Goal: Information Seeking & Learning: Understand process/instructions

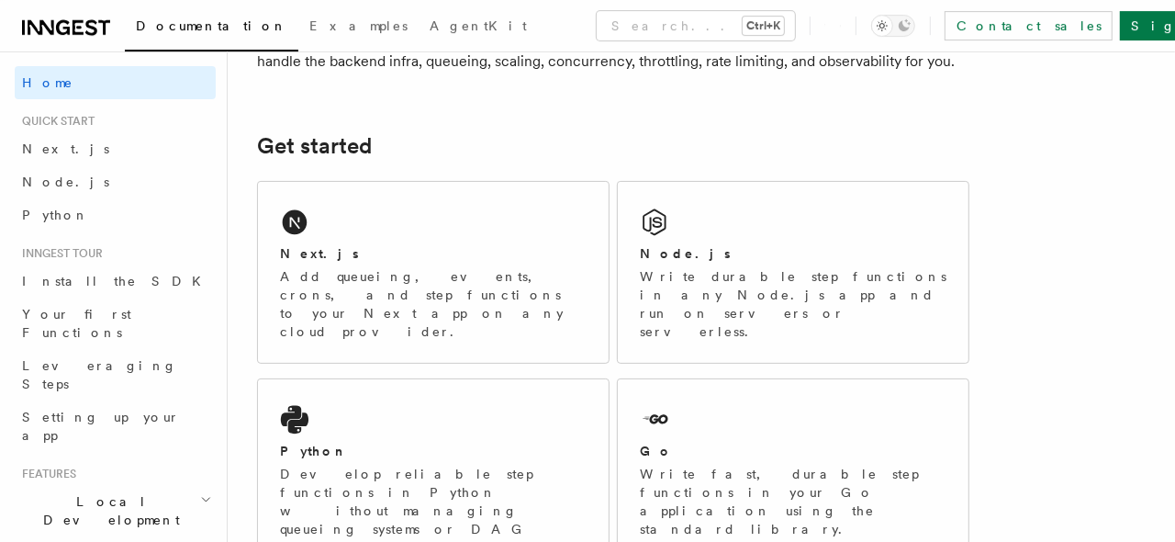
scroll to position [372, 0]
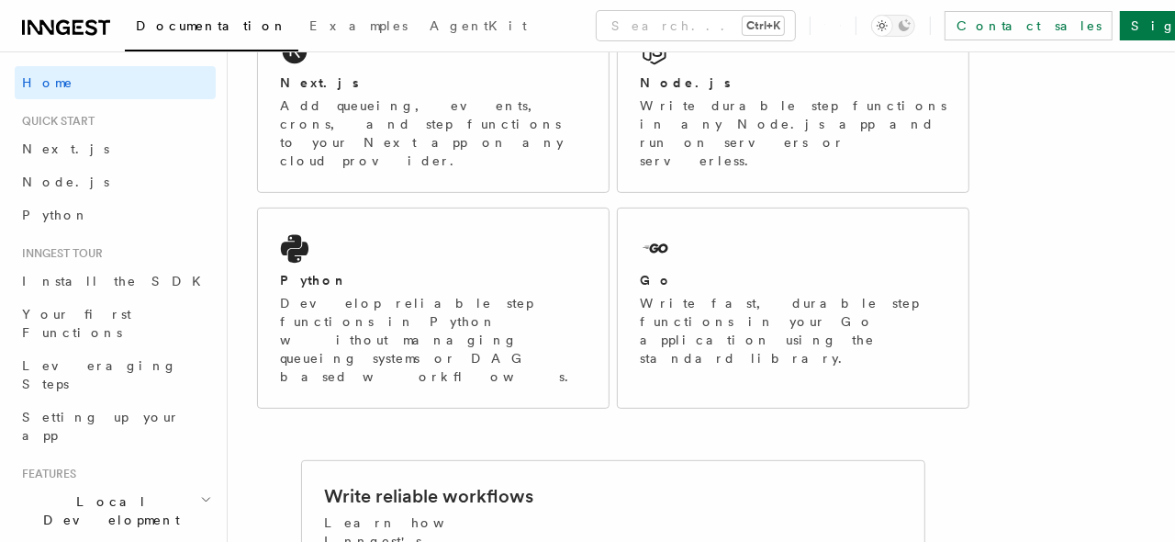
click at [81, 123] on span "Quick start" at bounding box center [55, 121] width 80 height 15
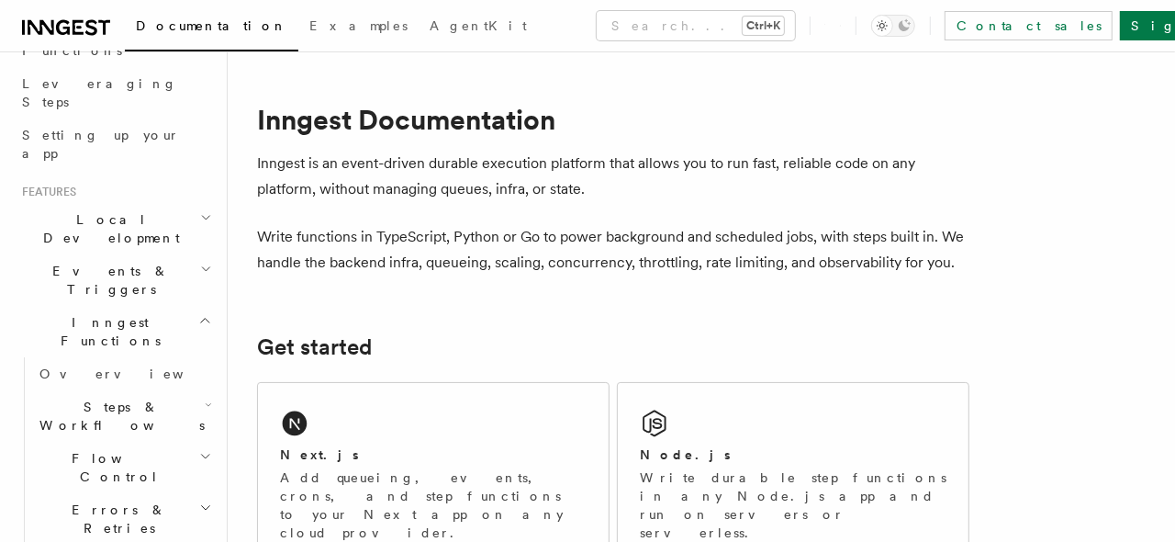
scroll to position [0, 0]
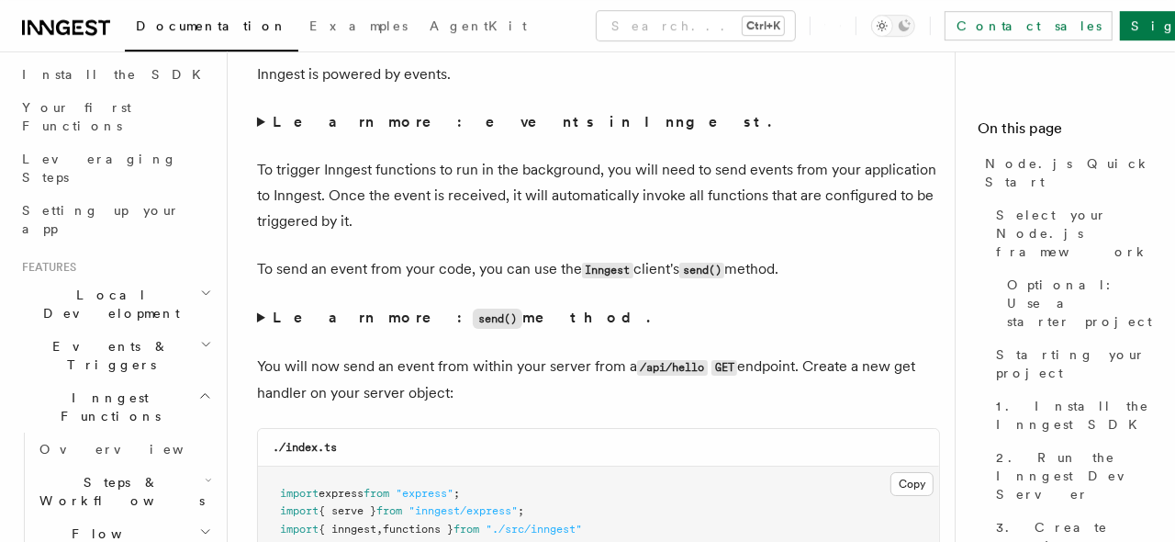
scroll to position [9206, 0]
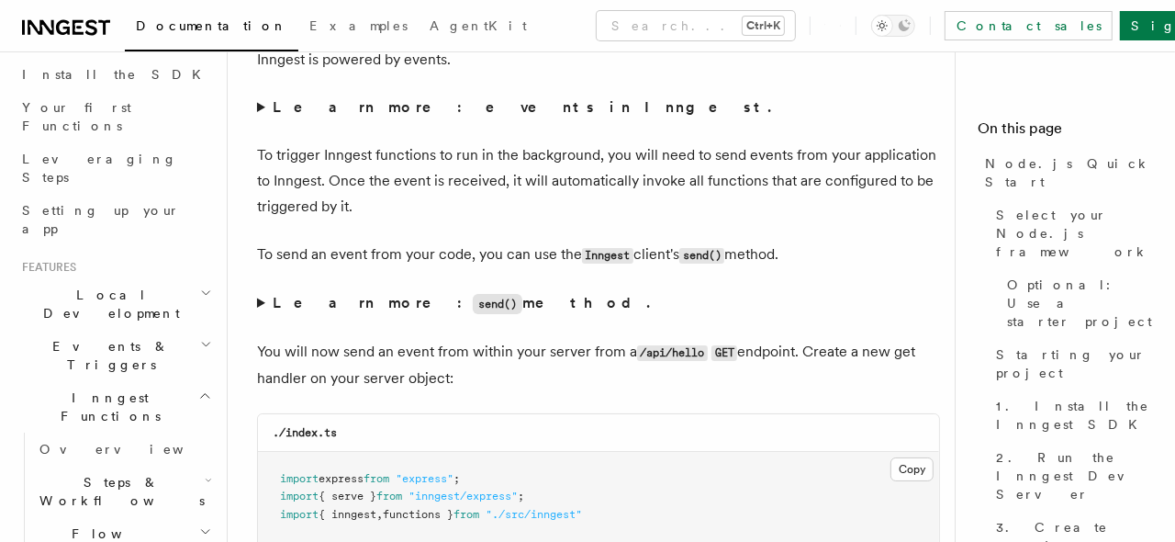
click at [259, 120] on summary "Learn more: events in Inngest." at bounding box center [598, 108] width 683 height 26
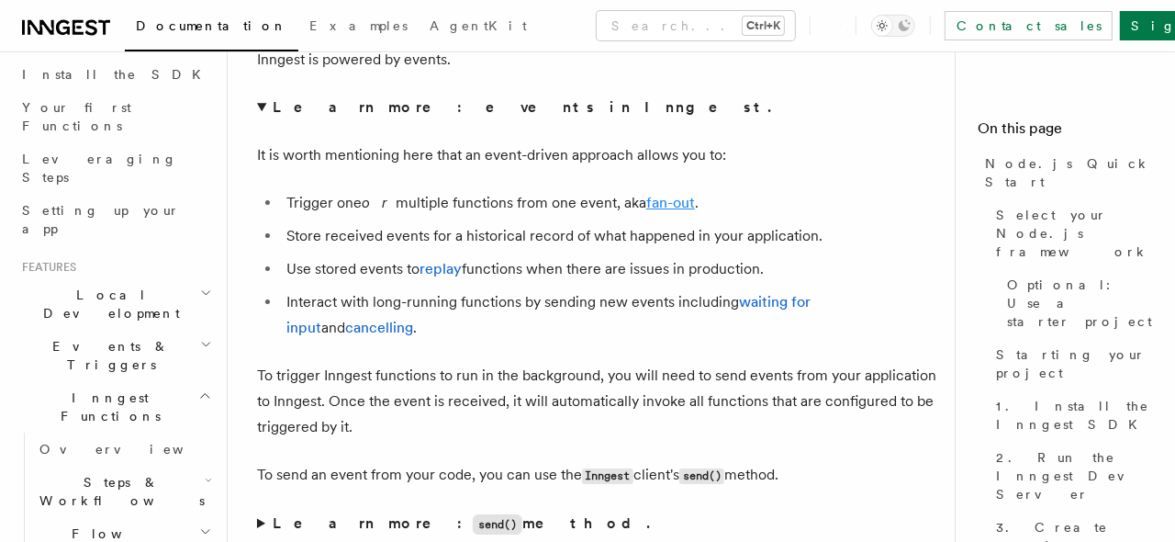
click at [662, 211] on link "fan-out" at bounding box center [670, 202] width 49 height 17
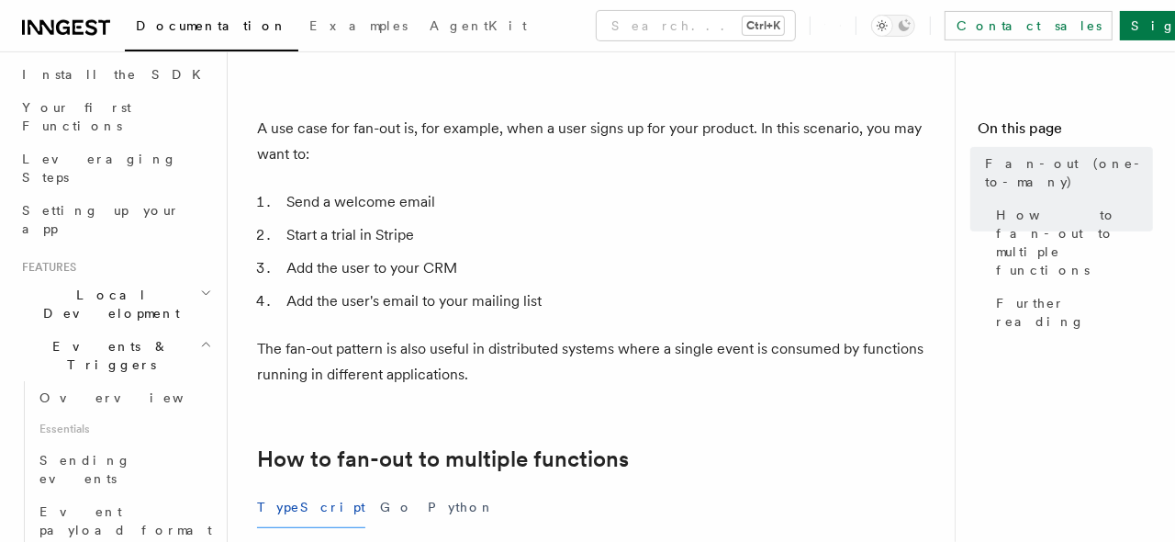
scroll to position [620, 0]
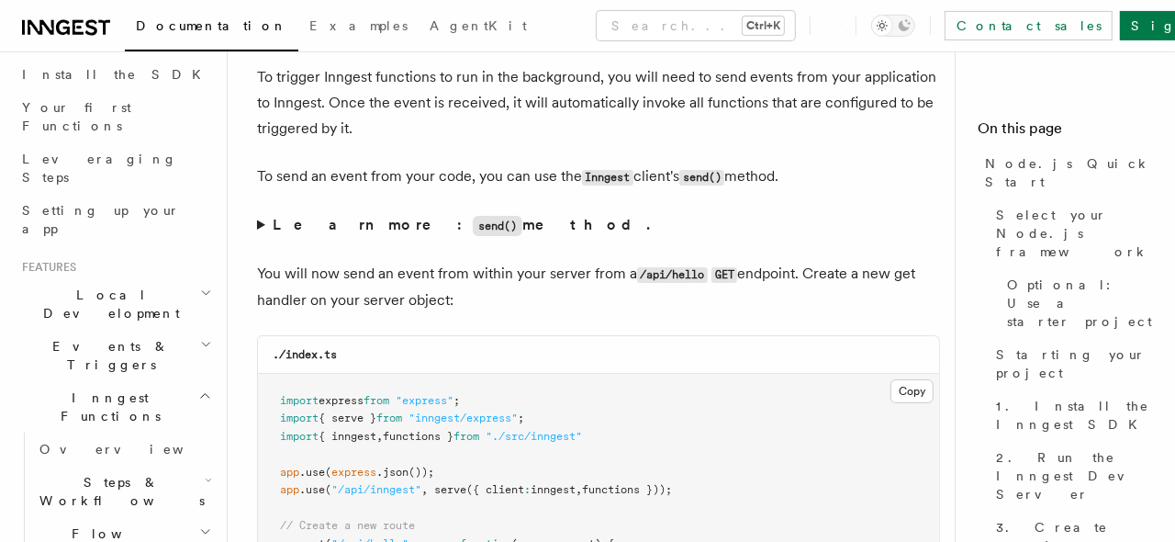
scroll to position [9083, 0]
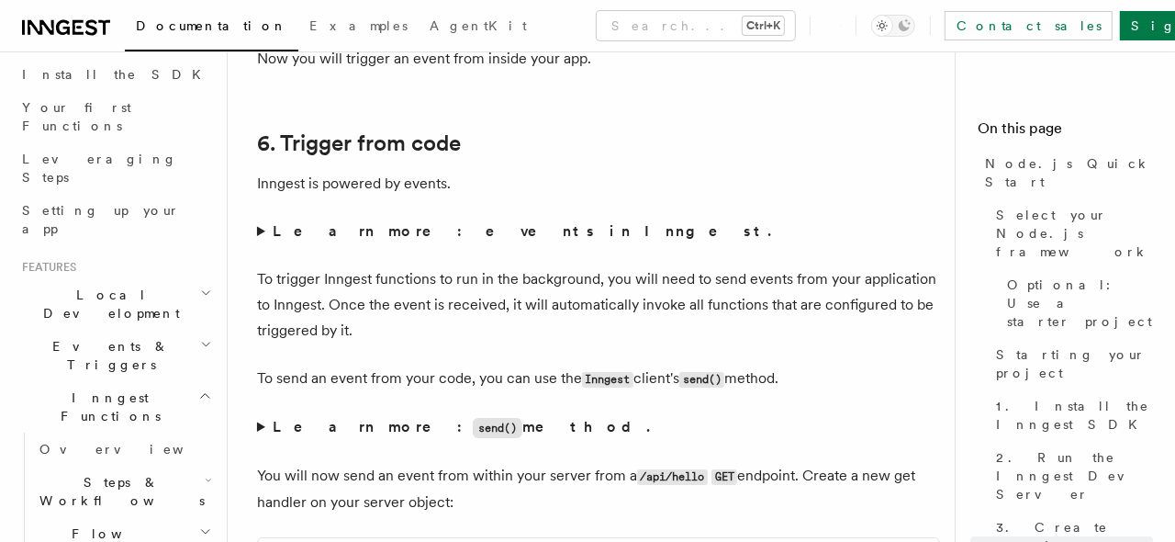
click at [261, 244] on summary "Learn more: events in Inngest." at bounding box center [598, 231] width 683 height 26
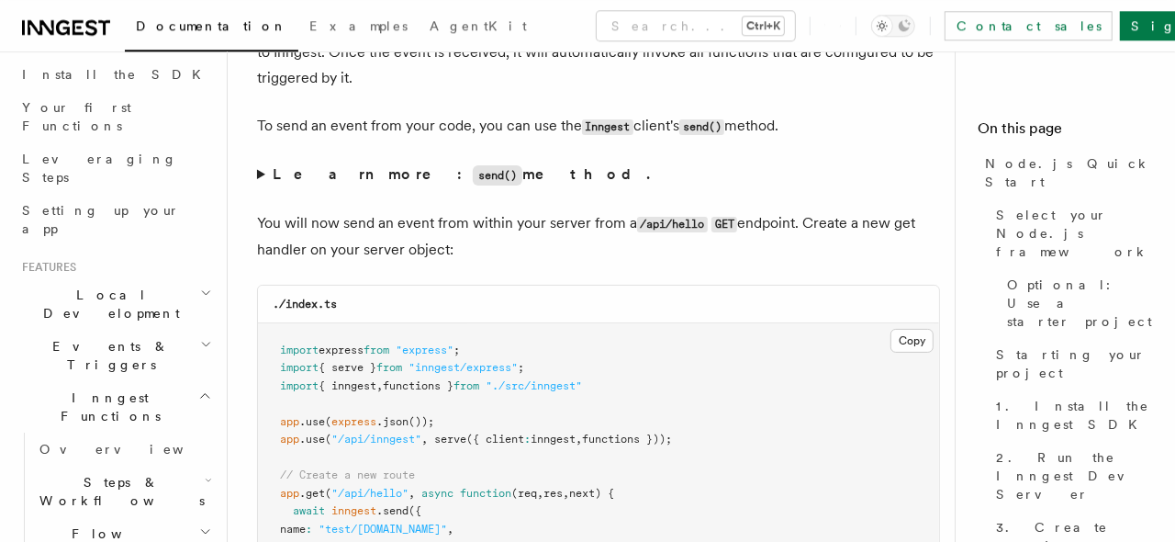
scroll to position [9578, 0]
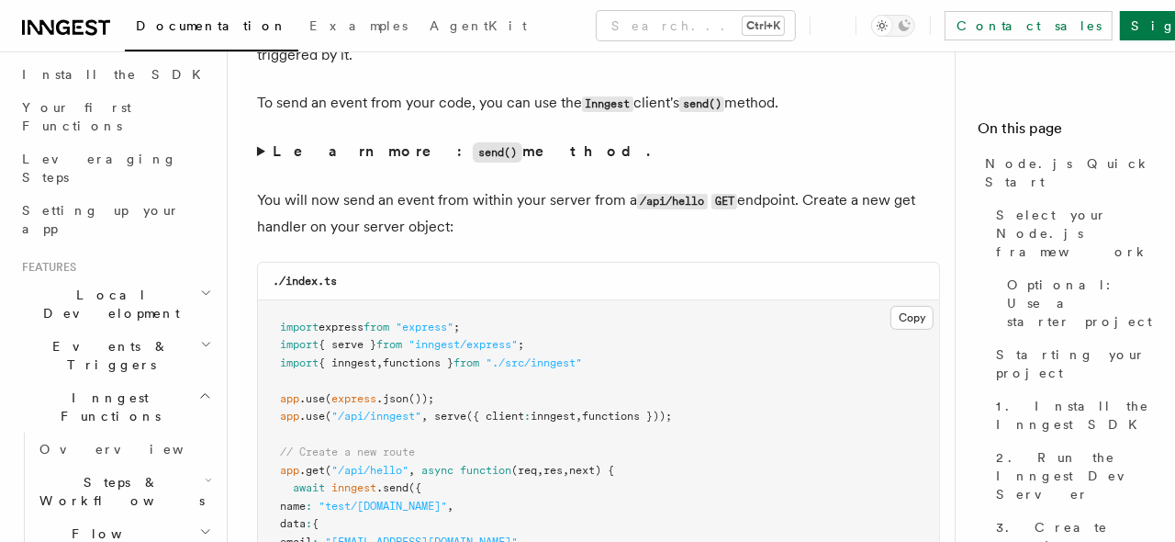
click at [261, 165] on summary "Learn more: send() method." at bounding box center [598, 152] width 683 height 27
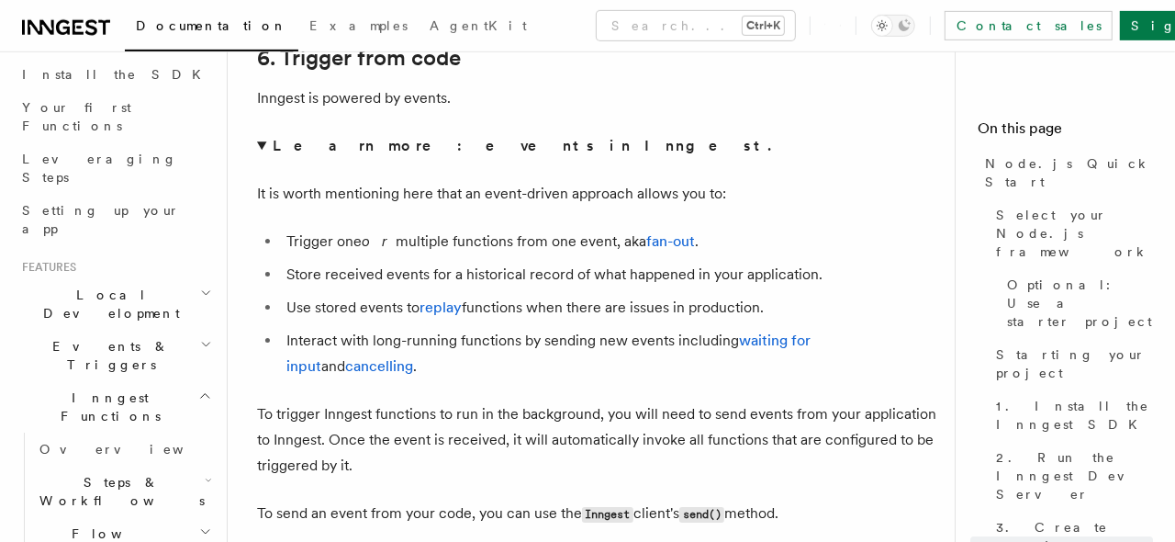
scroll to position [9206, 0]
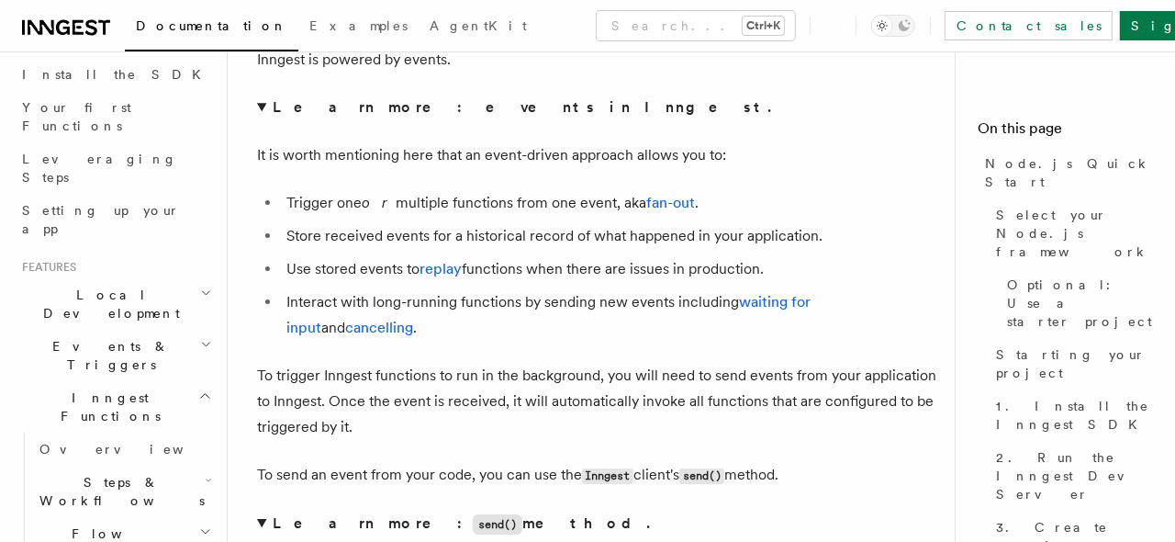
drag, startPoint x: 653, startPoint y: 239, endPoint x: 820, endPoint y: 208, distance: 169.8
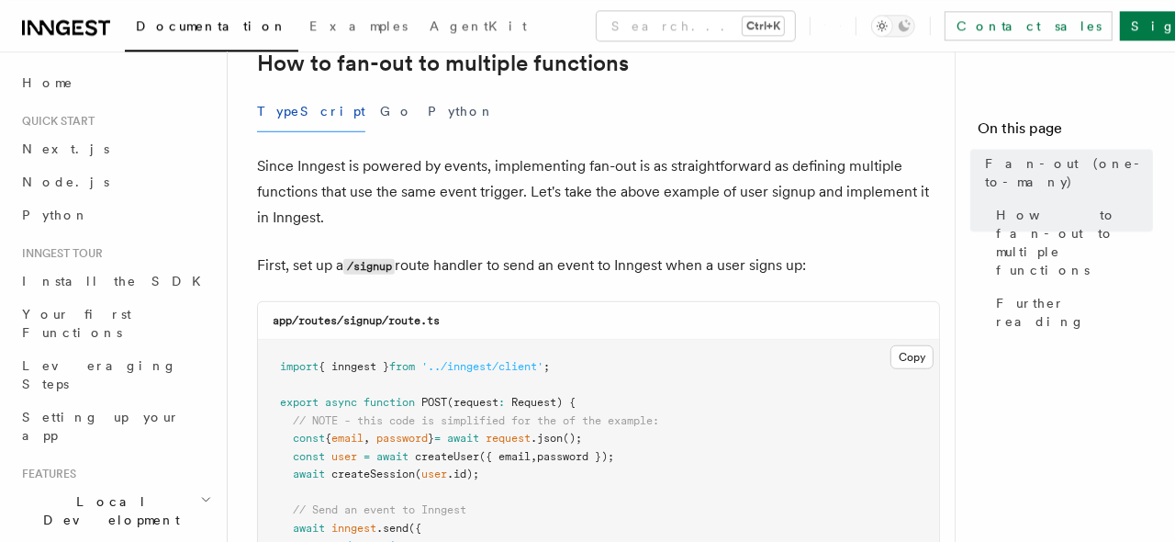
scroll to position [991, 0]
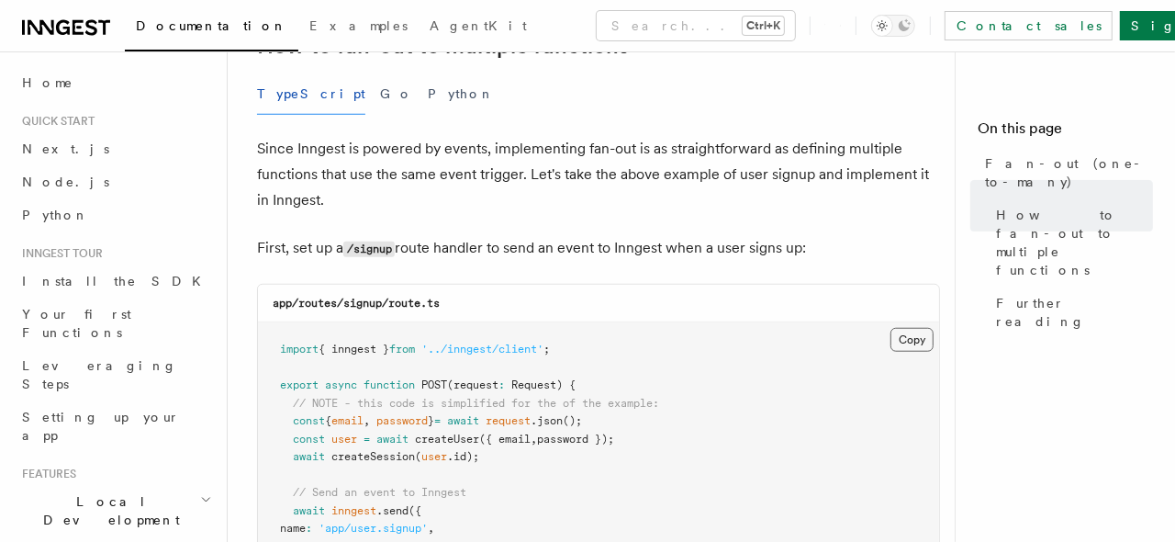
click at [905, 339] on button "Copy Copied" at bounding box center [911, 340] width 43 height 24
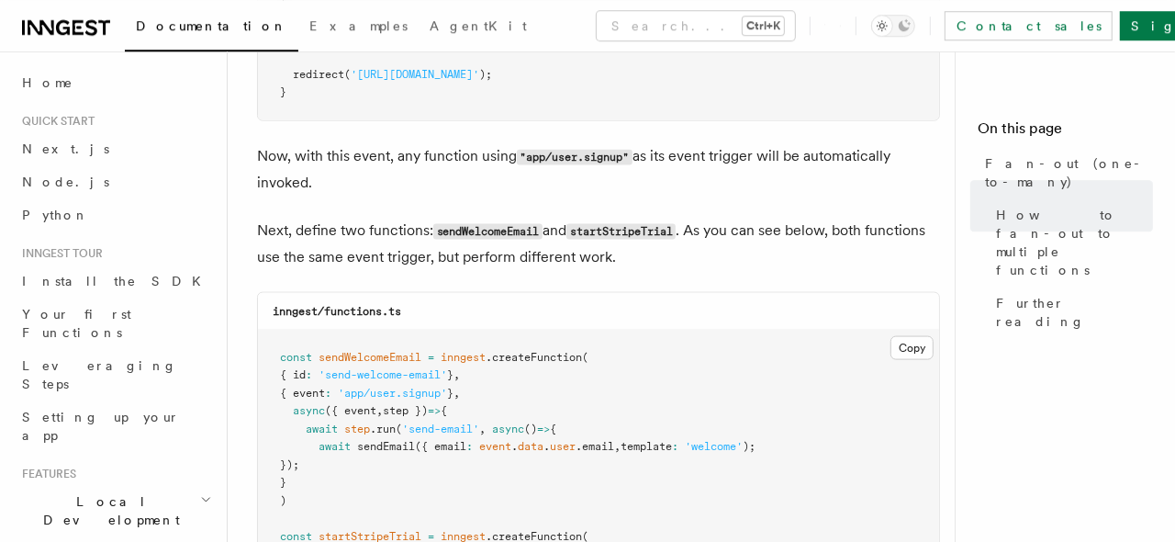
scroll to position [1611, 0]
